Goal: Task Accomplishment & Management: Manage account settings

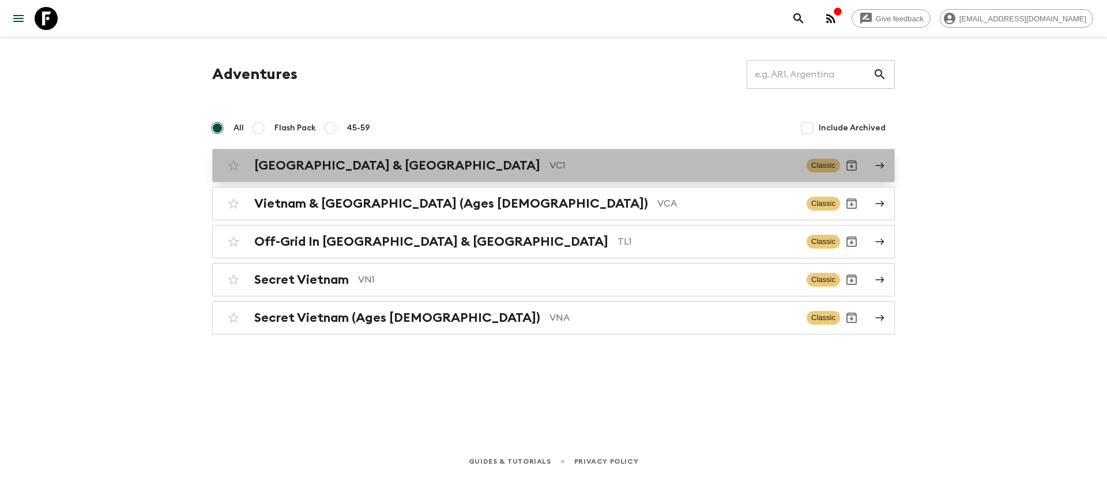
click at [341, 161] on h2 "[GEOGRAPHIC_DATA] & [GEOGRAPHIC_DATA]" at bounding box center [397, 165] width 286 height 15
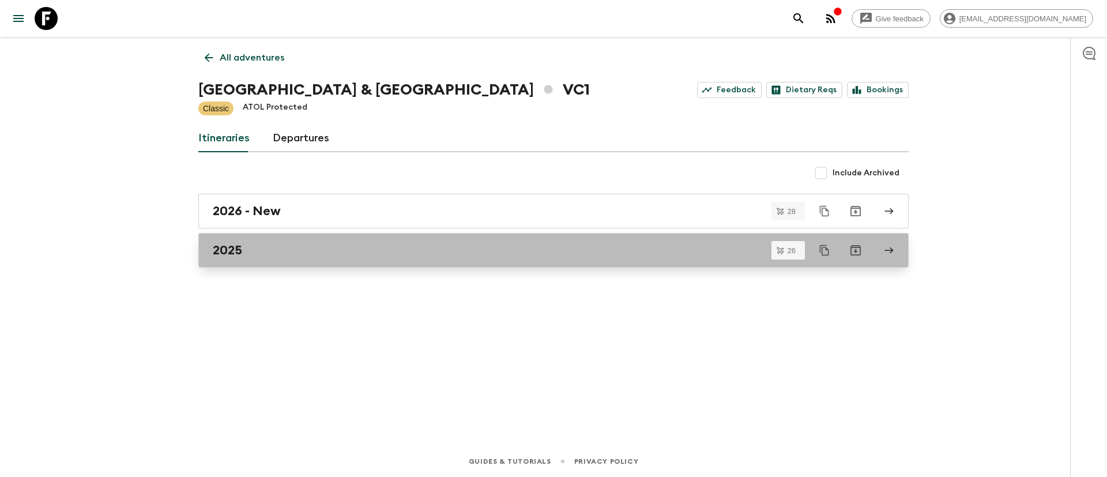
click at [235, 243] on h2 "2025" at bounding box center [227, 250] width 29 height 15
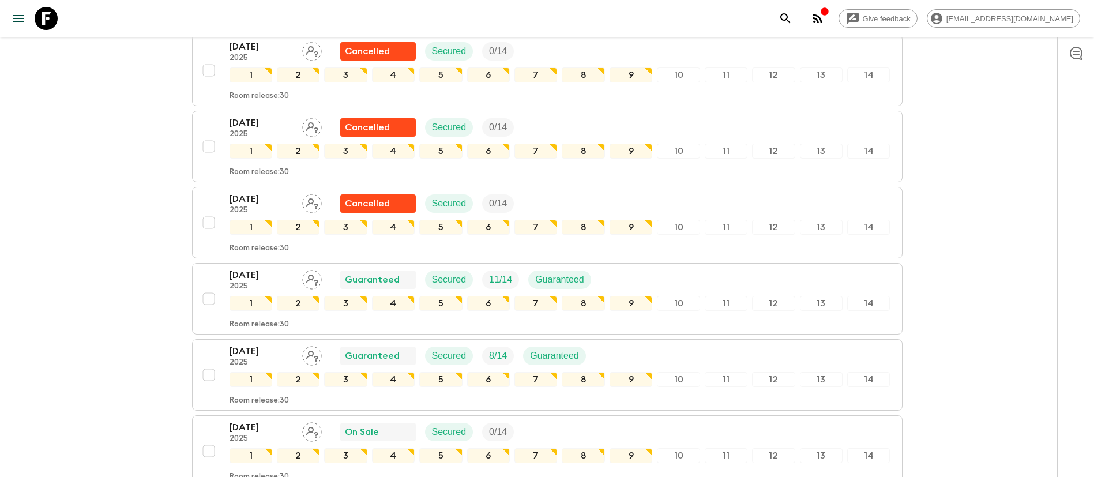
scroll to position [1211, 0]
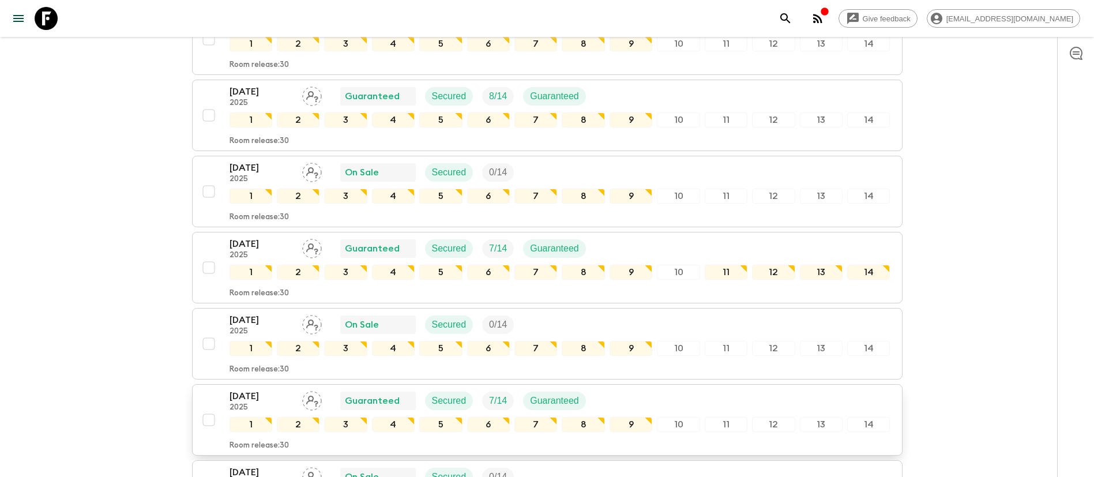
click at [259, 399] on p "[DATE]" at bounding box center [261, 396] width 63 height 14
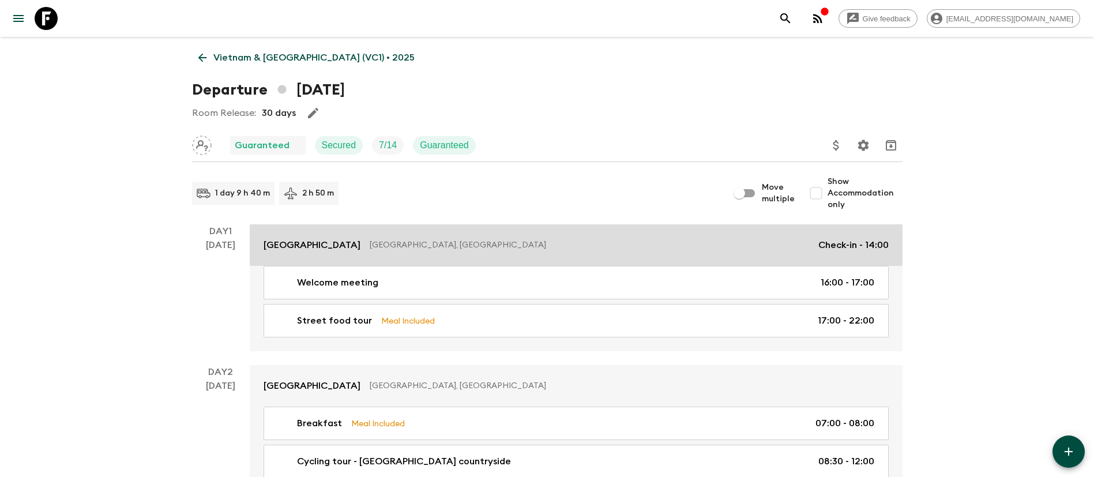
click at [370, 242] on p "[GEOGRAPHIC_DATA], [GEOGRAPHIC_DATA]" at bounding box center [590, 245] width 440 height 12
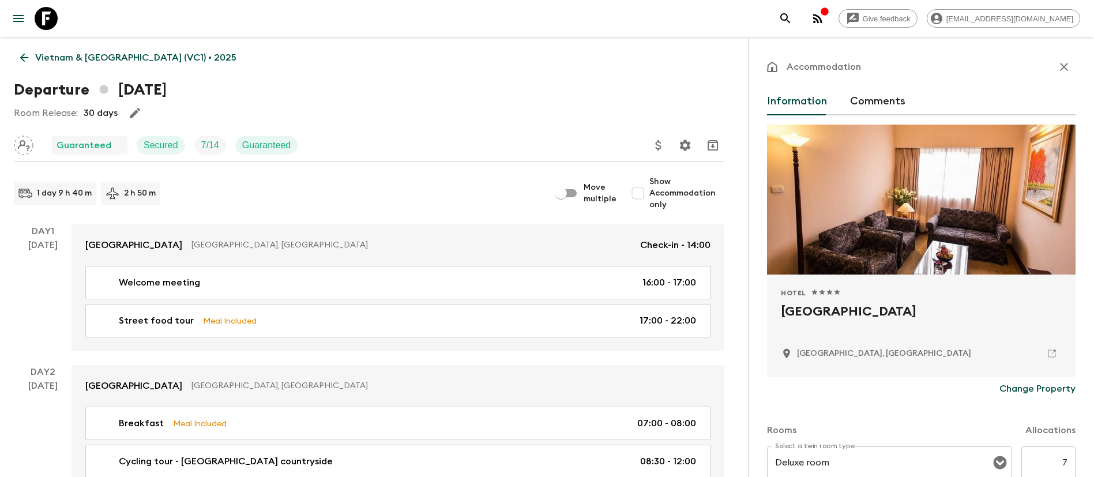
scroll to position [173, 0]
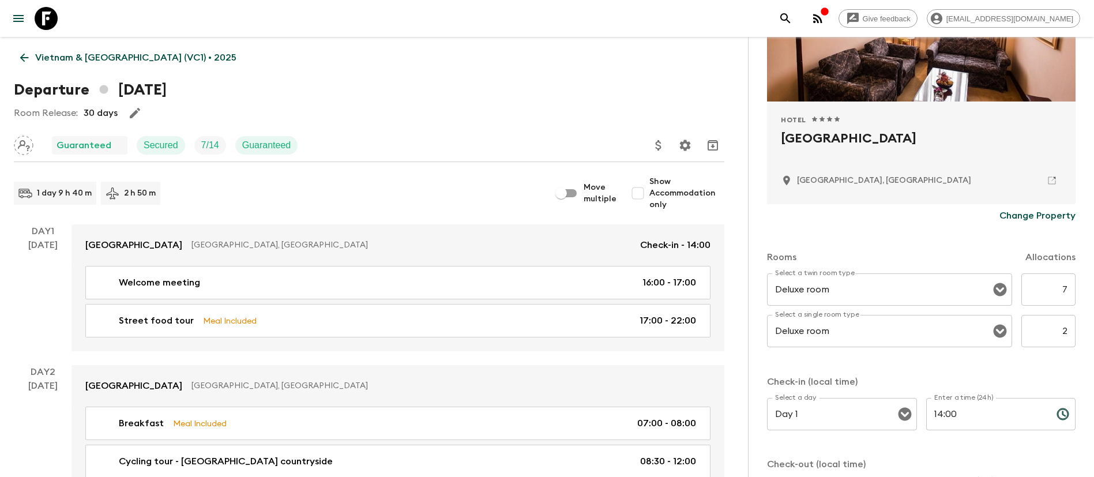
click at [1039, 210] on p "Change Property" at bounding box center [1038, 216] width 76 height 14
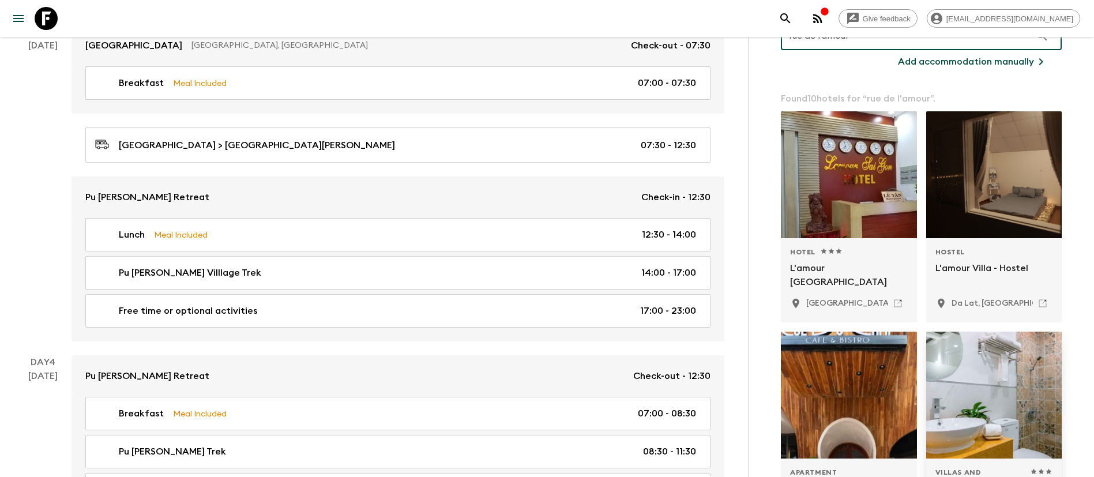
scroll to position [0, 0]
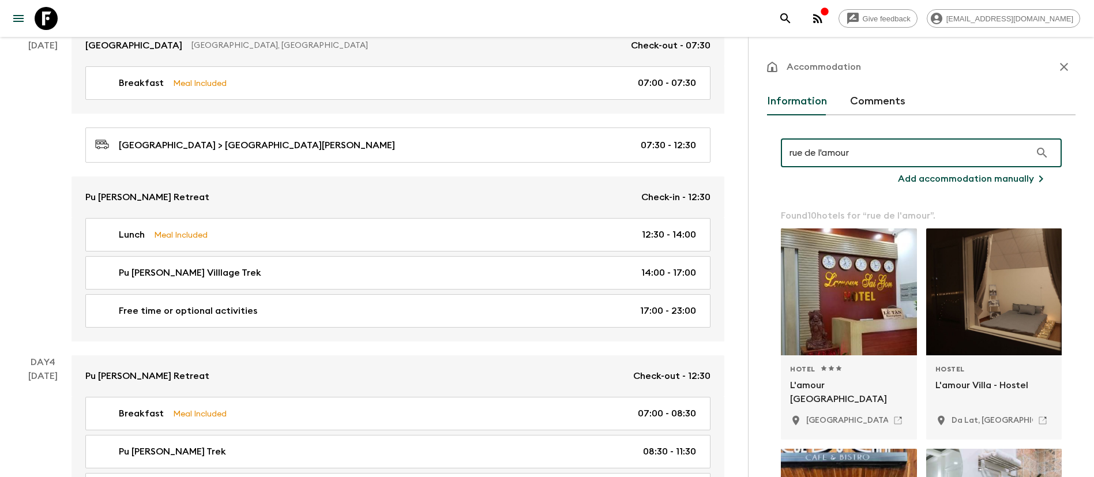
type input "rue de l'amour"
click at [962, 179] on p "Add accommodation manually" at bounding box center [966, 179] width 136 height 14
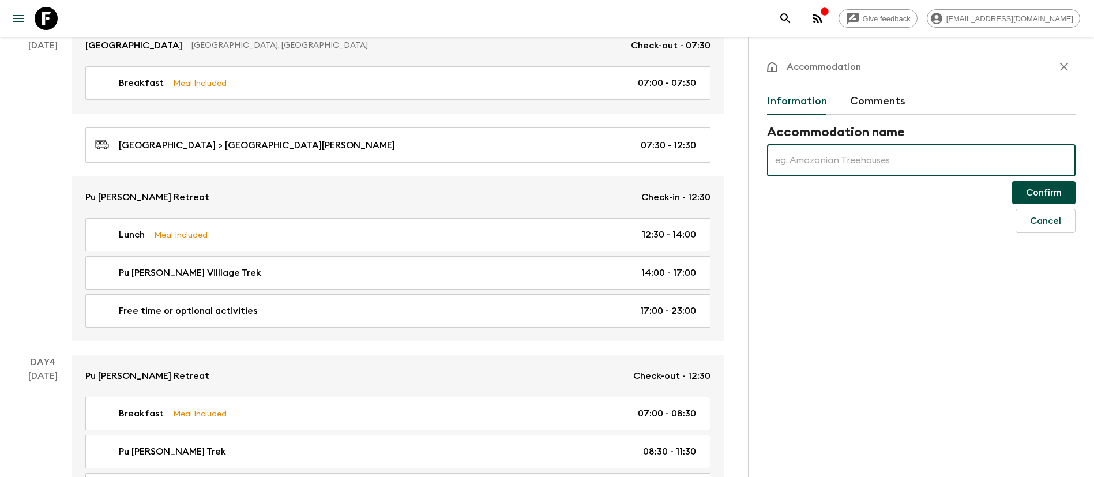
click at [814, 162] on input "text" at bounding box center [921, 160] width 309 height 32
paste input "rue de l'amour boutique hotel"
click at [782, 161] on input "rue de l'amour boutique hotel" at bounding box center [921, 160] width 309 height 32
click at [779, 161] on input "rue de l'amour boutique hotel" at bounding box center [921, 160] width 309 height 32
click at [846, 164] on input "Rue de l'amour boutique hotel" at bounding box center [921, 160] width 309 height 32
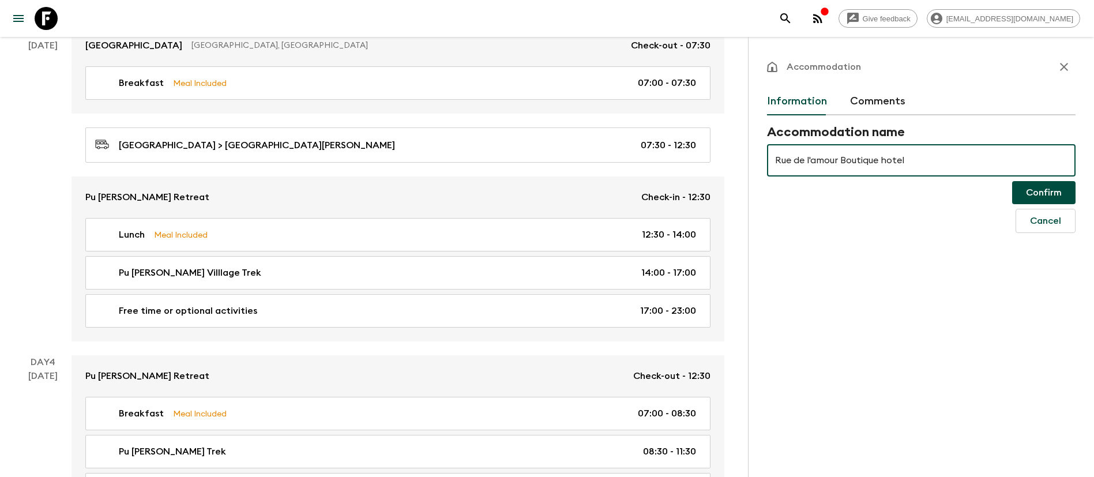
click at [814, 160] on input "Rue de l'amour Boutique hotel" at bounding box center [921, 160] width 309 height 32
drag, startPoint x: 917, startPoint y: 154, endPoint x: 731, endPoint y: 154, distance: 185.7
type input "Rue de l'Amour Boutique hotel"
click at [1050, 190] on button "Confirm" at bounding box center [1043, 192] width 63 height 23
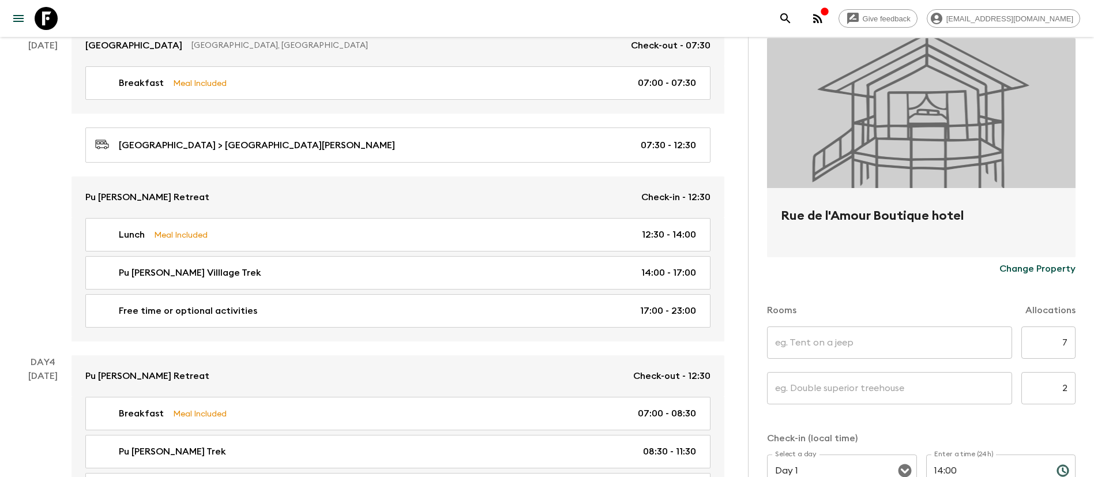
scroll to position [173, 0]
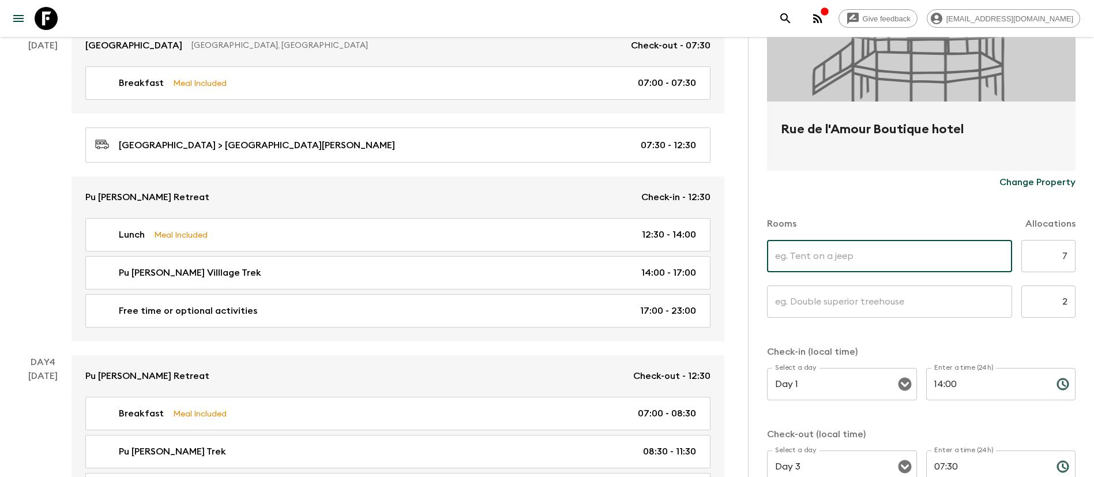
click at [897, 261] on input "text" at bounding box center [889, 256] width 245 height 32
type input "Deluxe Twin"
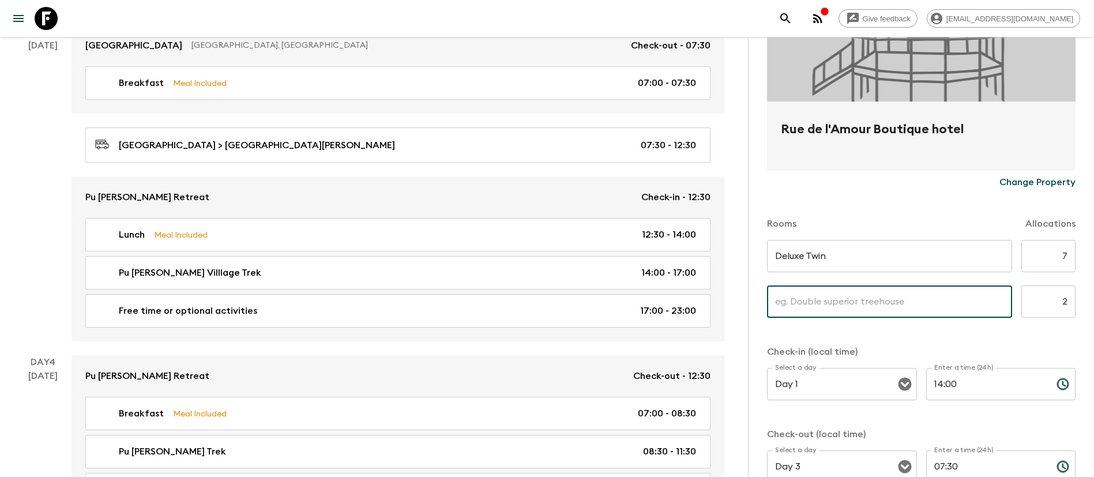
click at [920, 303] on input "text" at bounding box center [889, 302] width 245 height 32
type input "Single room"
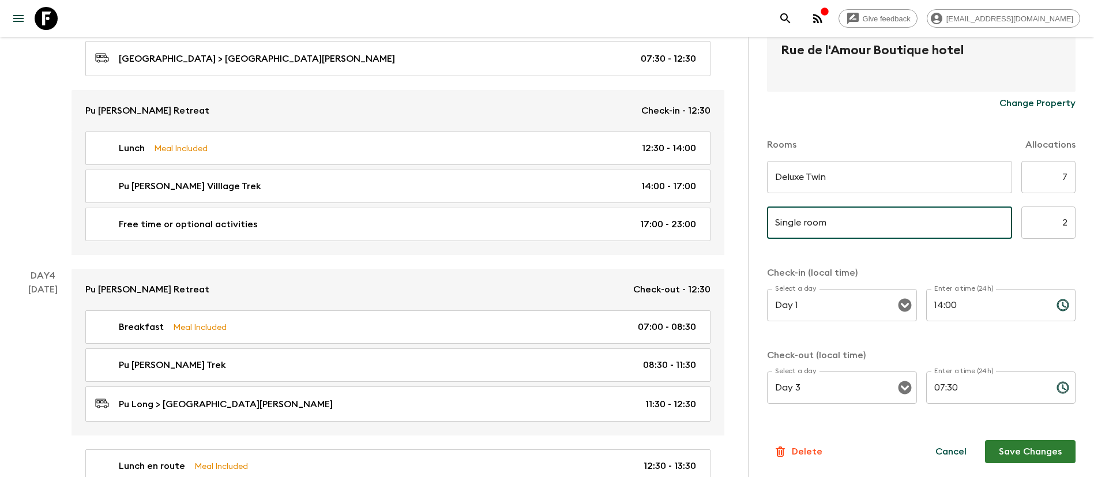
scroll to position [692, 0]
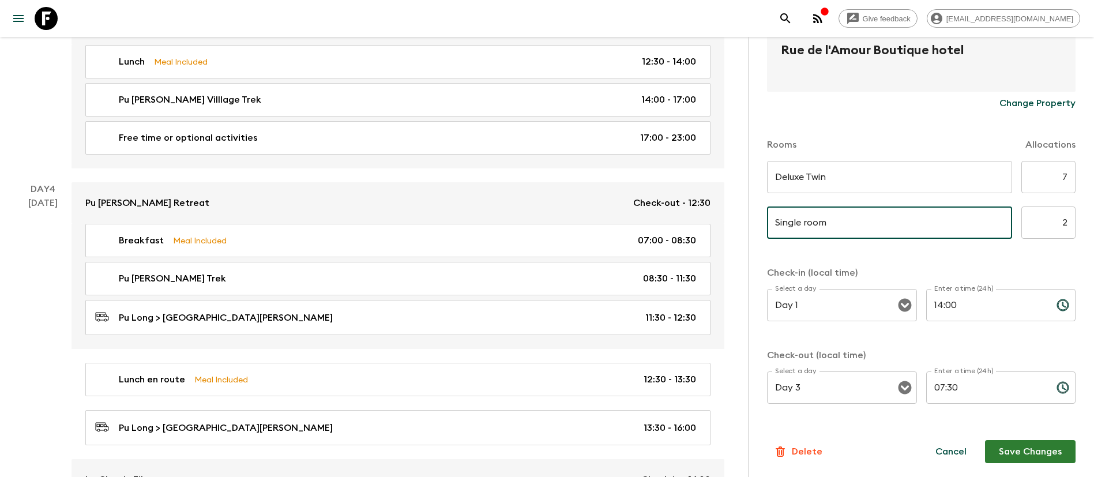
click at [1016, 454] on button "Save Changes" at bounding box center [1030, 451] width 91 height 23
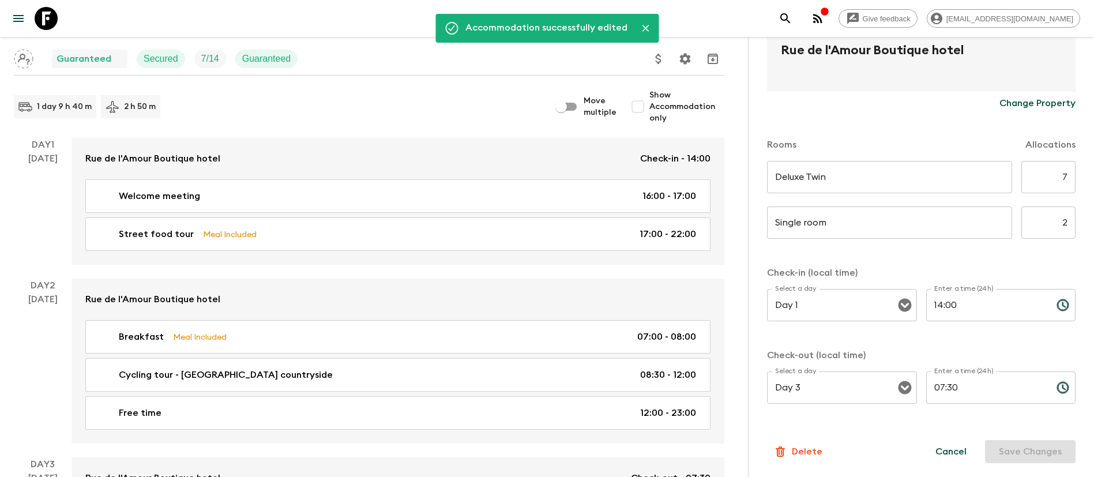
scroll to position [0, 0]
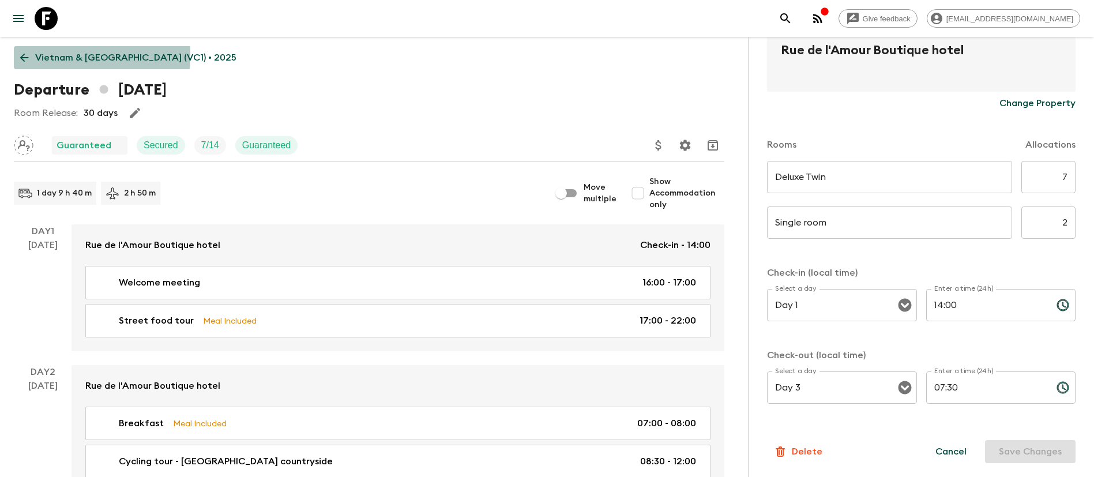
click at [42, 55] on p "Vietnam & [GEOGRAPHIC_DATA] (VC1) • 2025" at bounding box center [135, 58] width 201 height 14
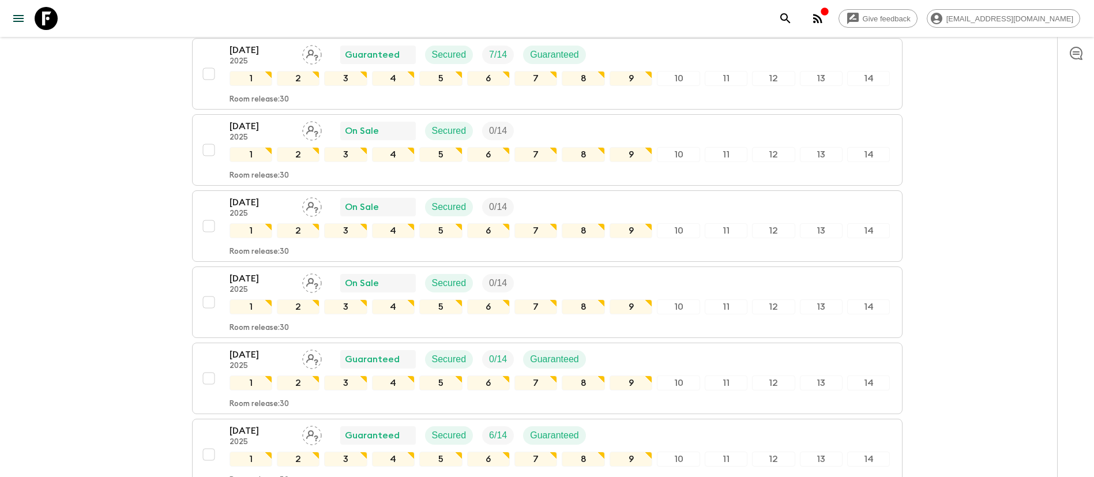
scroll to position [1817, 0]
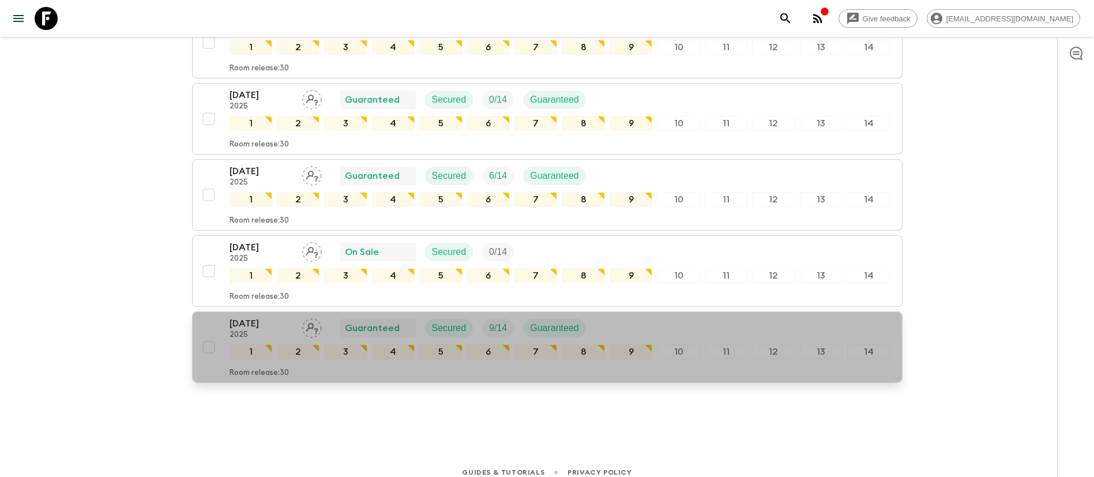
click at [253, 322] on p "[DATE]" at bounding box center [261, 324] width 63 height 14
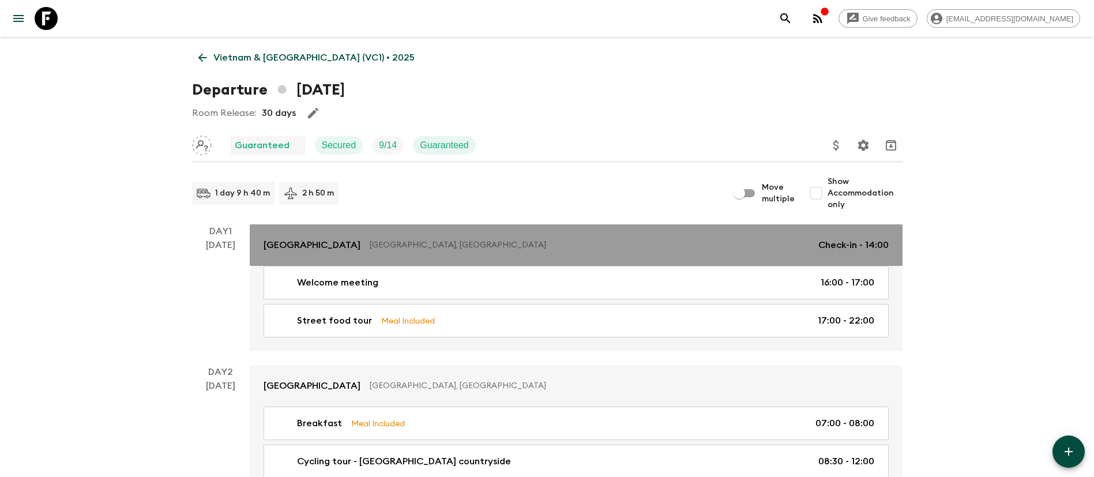
click at [278, 240] on p "[GEOGRAPHIC_DATA]" at bounding box center [312, 245] width 97 height 14
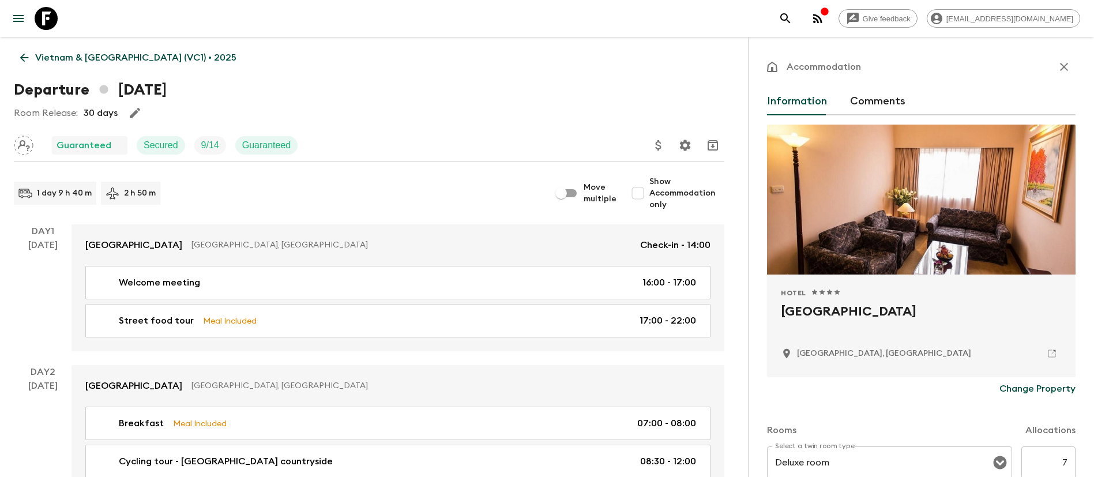
click at [1005, 382] on p "Change Property" at bounding box center [1038, 389] width 76 height 14
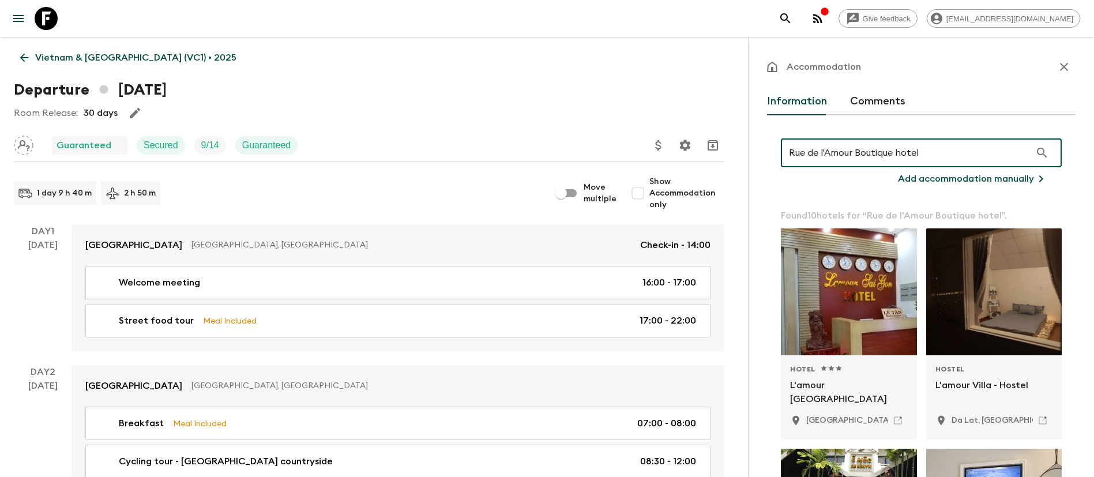
type input "Rue de l'Amour Boutique hotel"
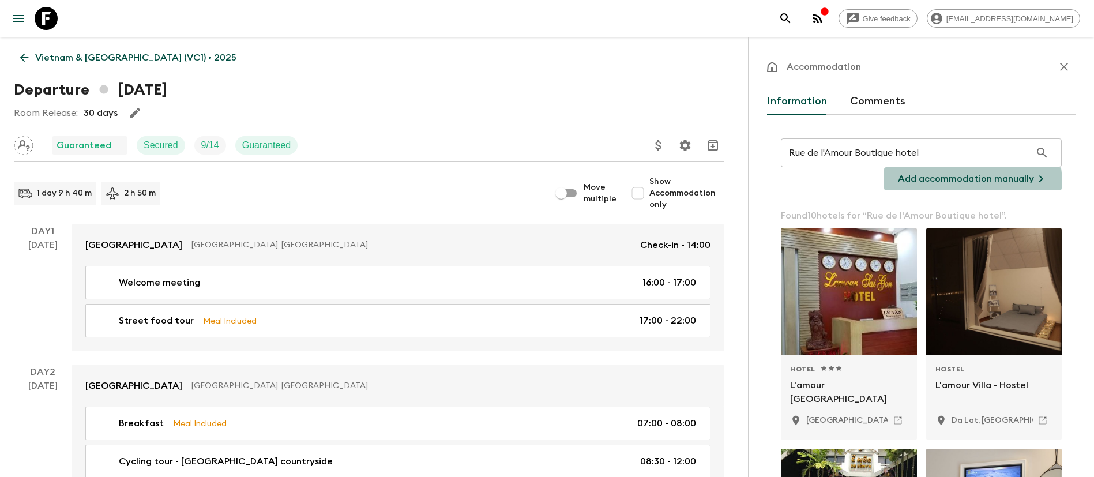
click at [950, 183] on p "Add accommodation manually" at bounding box center [966, 179] width 136 height 14
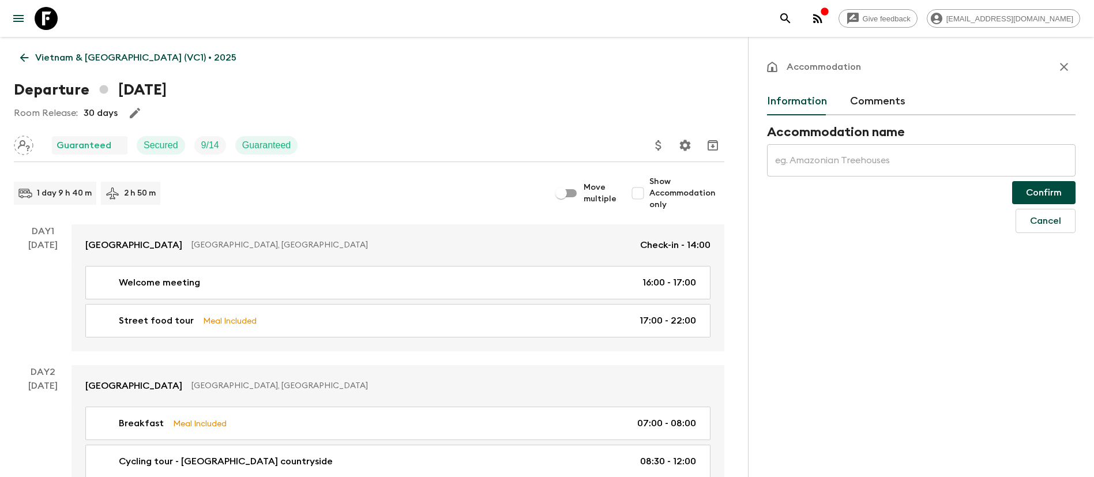
click at [850, 166] on input "text" at bounding box center [921, 160] width 309 height 32
paste input "Rue de l'Amour Boutique hotel"
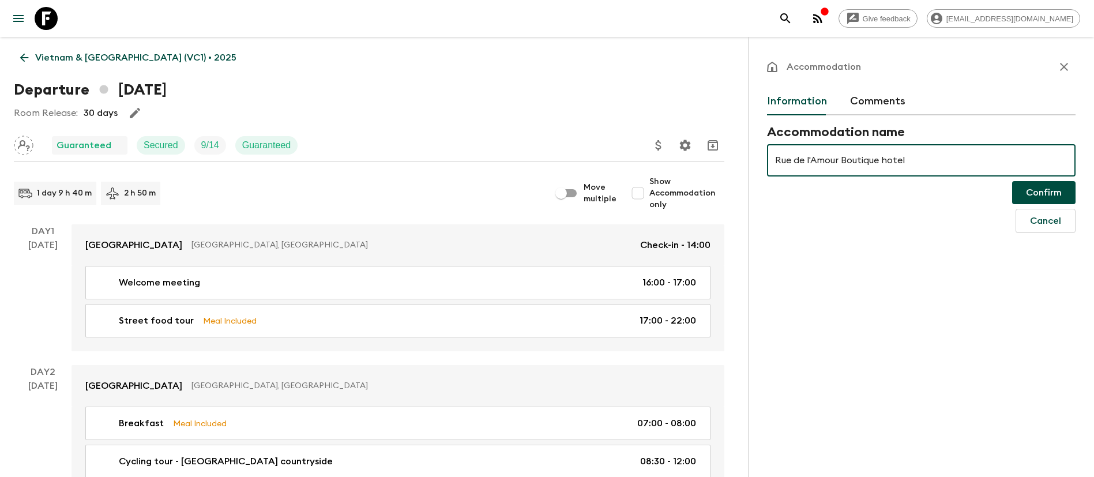
type input "Rue de l'Amour Boutique hotel"
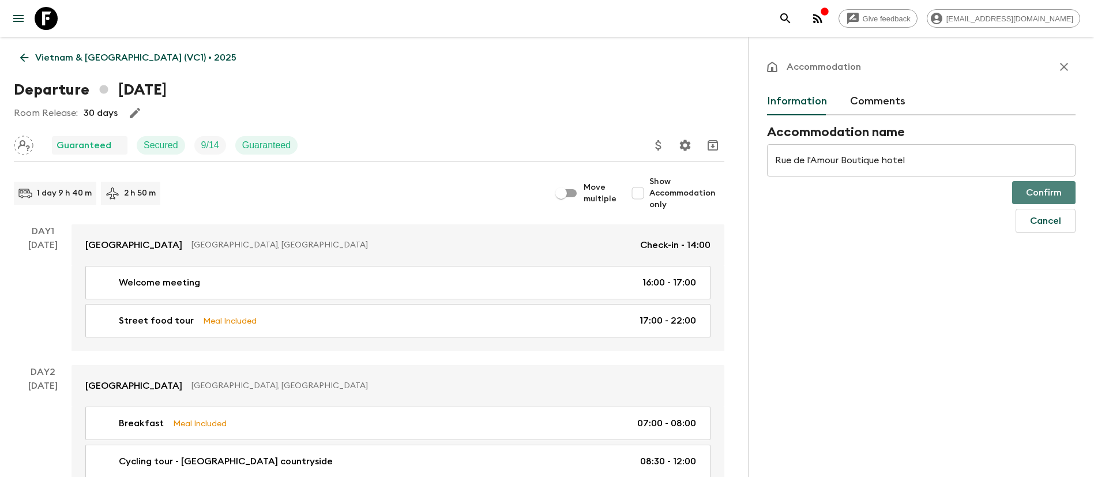
click at [1041, 194] on button "Confirm" at bounding box center [1043, 192] width 63 height 23
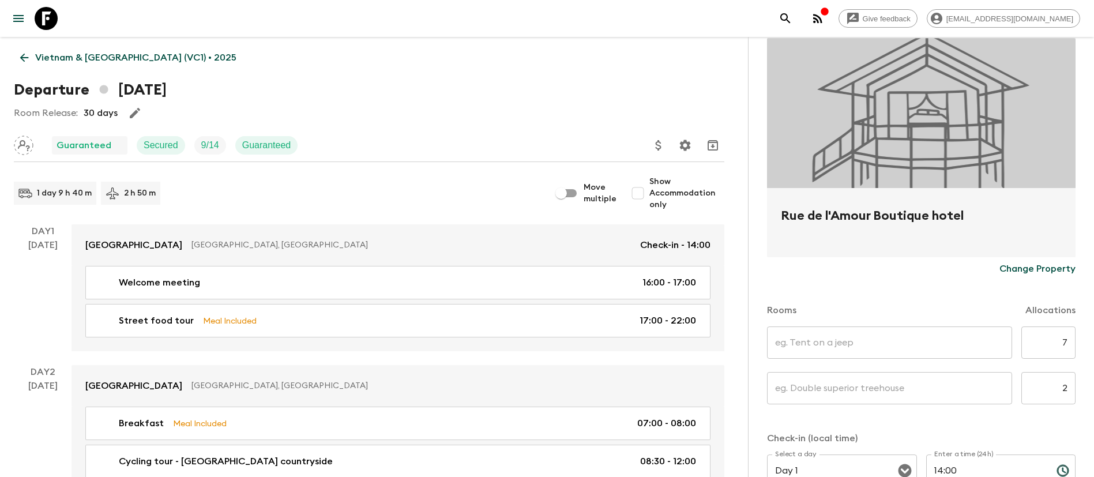
scroll to position [173, 0]
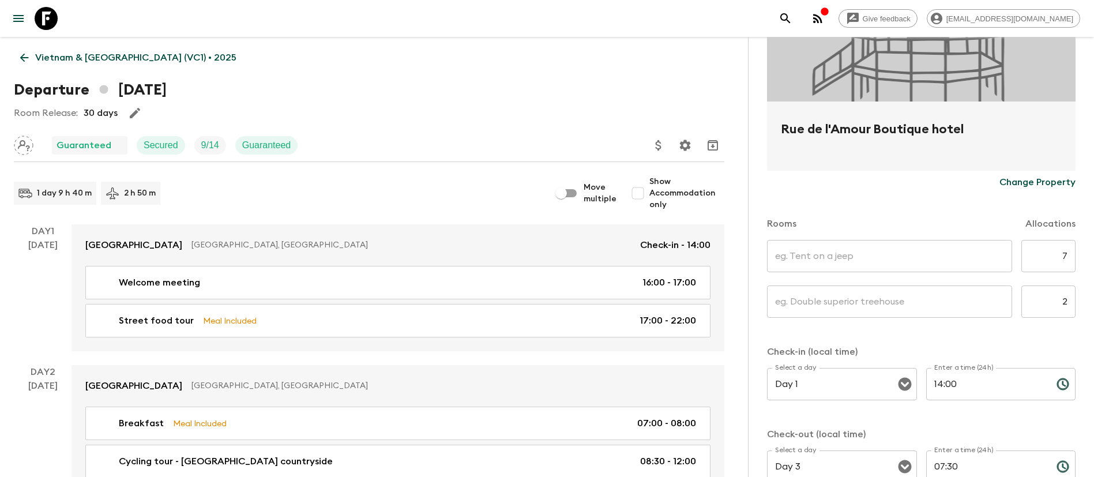
click at [886, 262] on input "text" at bounding box center [889, 256] width 245 height 32
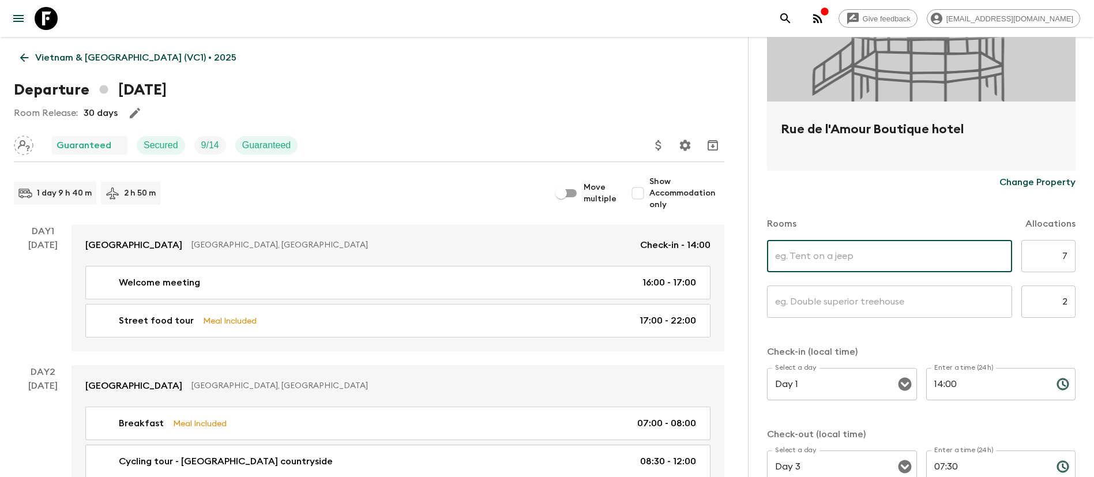
type input "Deluxe Twin"
click at [863, 300] on input "text" at bounding box center [889, 302] width 245 height 32
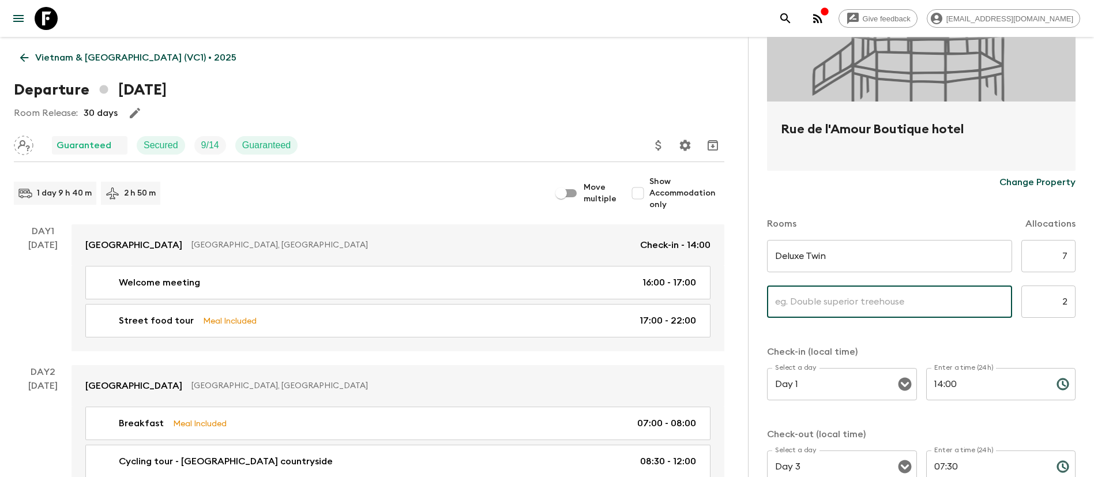
type input "Single room"
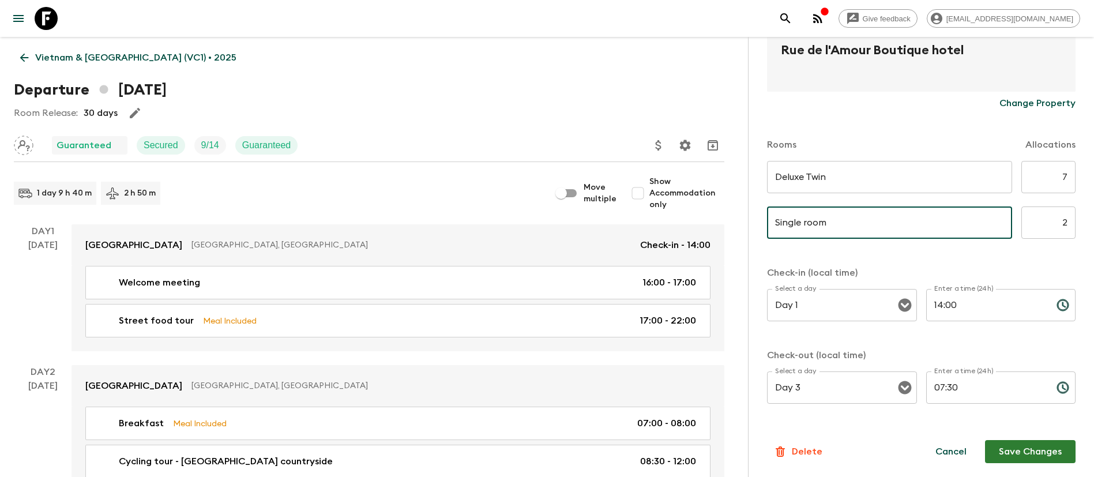
click at [876, 217] on input "Single room" at bounding box center [889, 222] width 245 height 32
drag, startPoint x: 876, startPoint y: 217, endPoint x: 745, endPoint y: 223, distance: 131.1
click at [805, 219] on input "text" at bounding box center [889, 222] width 245 height 32
type input "Deluxe Single"
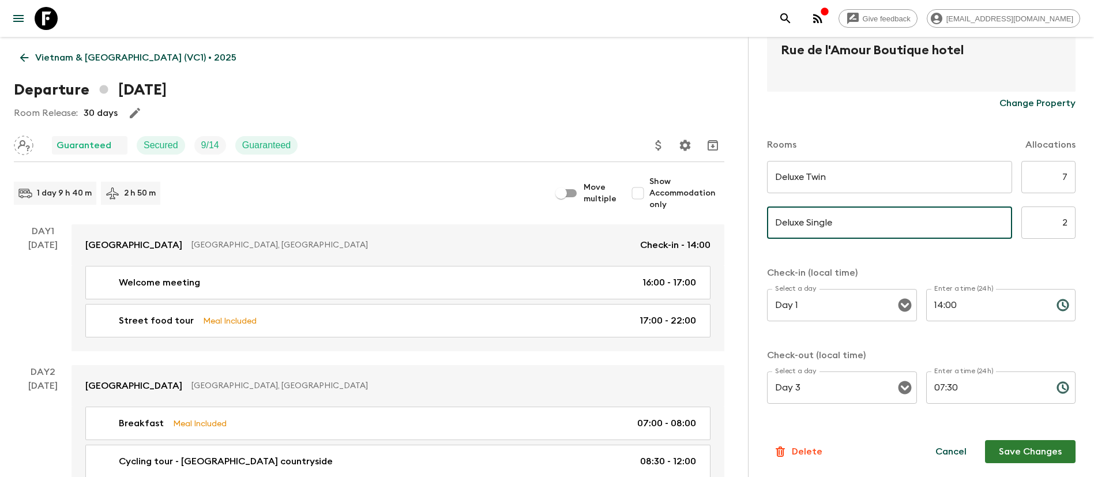
scroll to position [346, 0]
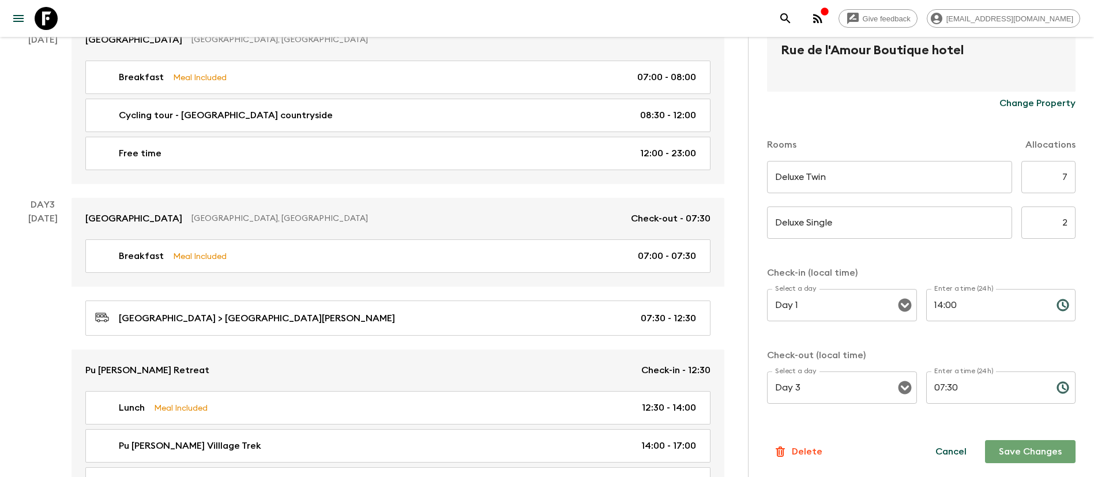
click at [1007, 456] on button "Save Changes" at bounding box center [1030, 451] width 91 height 23
